Goal: Find specific page/section: Find specific page/section

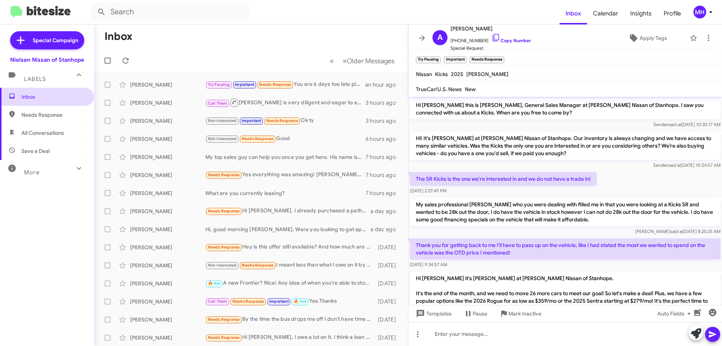
scroll to position [280, 0]
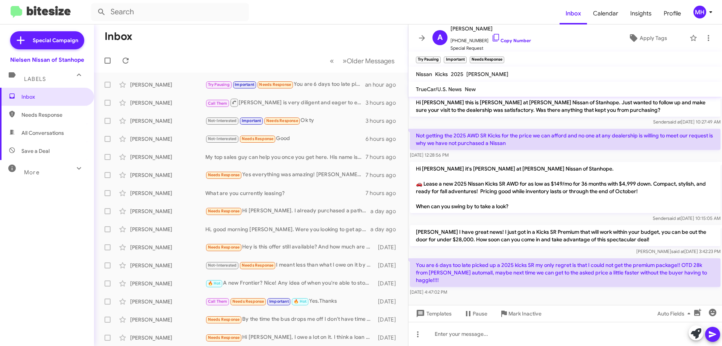
click at [26, 132] on span "All Conversations" at bounding box center [42, 133] width 43 height 8
type input "in:all-conversations"
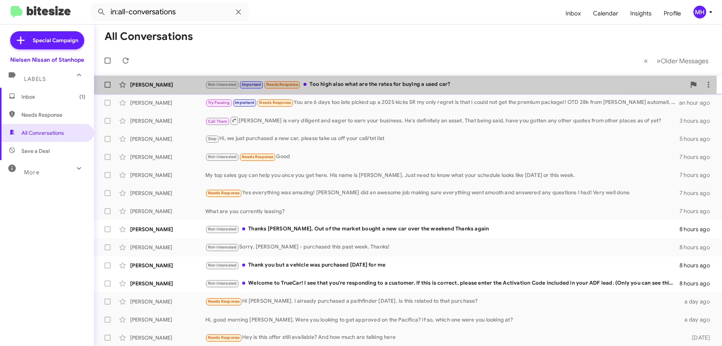
click at [333, 81] on div "Not-Interested Important Needs Response Too high also what are the rates for bu…" at bounding box center [445, 84] width 481 height 9
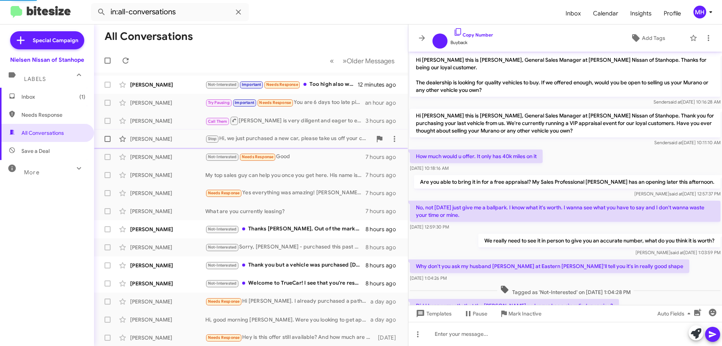
scroll to position [180, 0]
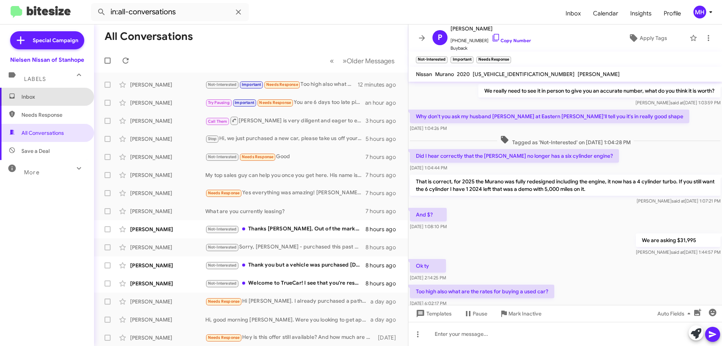
click at [50, 95] on span "Inbox" at bounding box center [53, 97] width 64 height 8
